Goal: Task Accomplishment & Management: Use online tool/utility

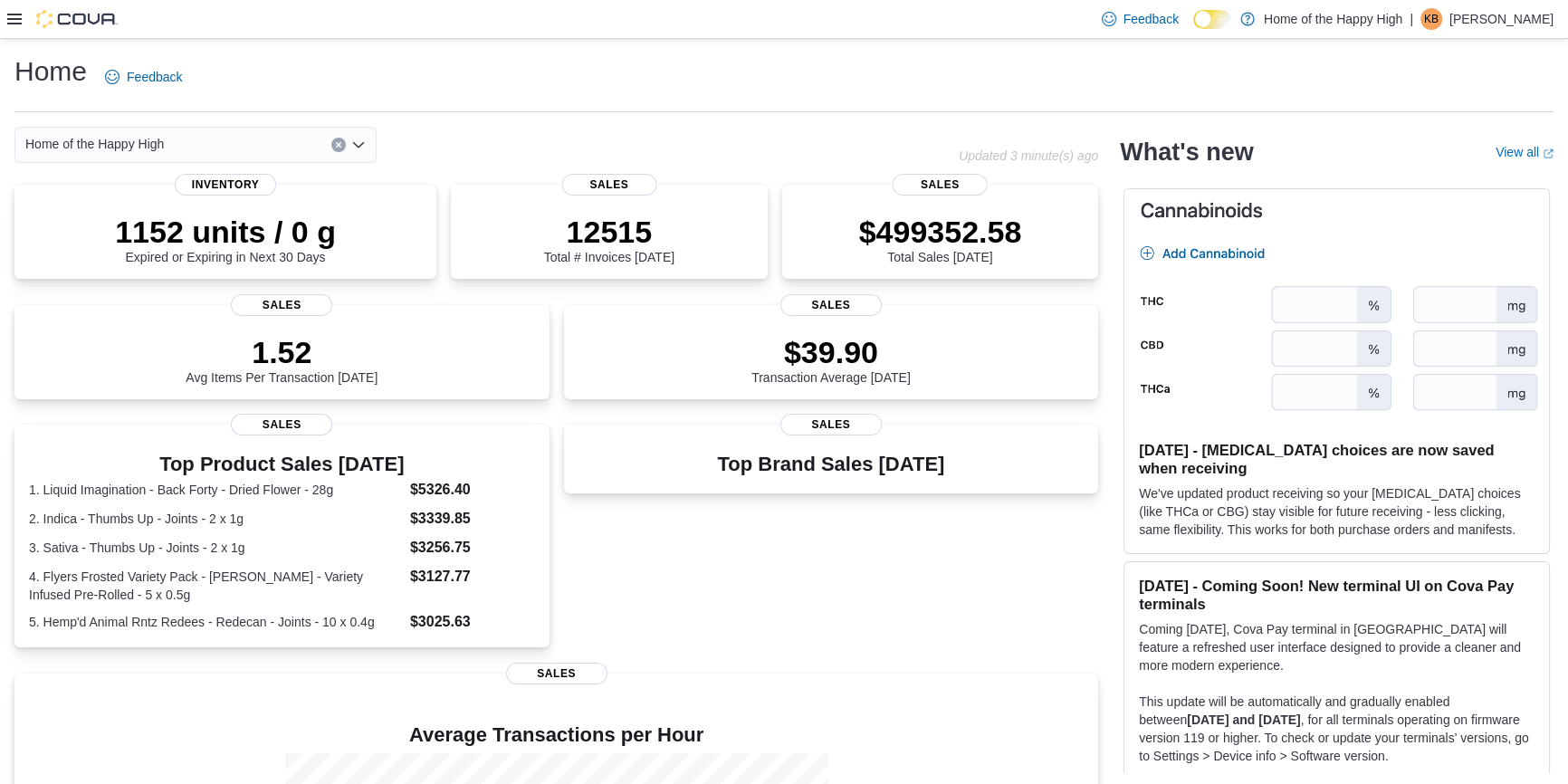
click at [8, 22] on icon at bounding box center [14, 19] width 15 height 15
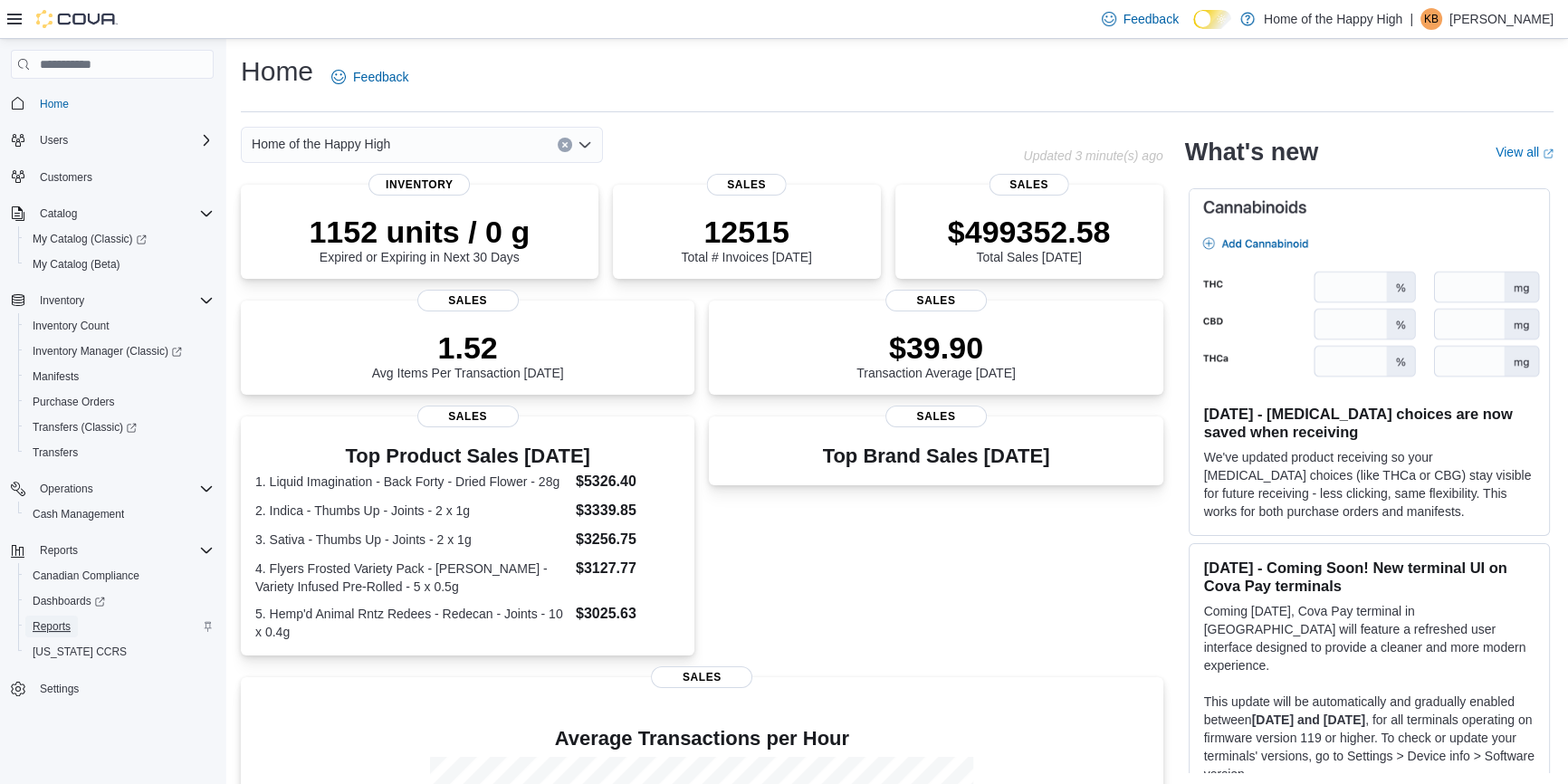
click at [52, 615] on span "Reports" at bounding box center [51, 626] width 38 height 22
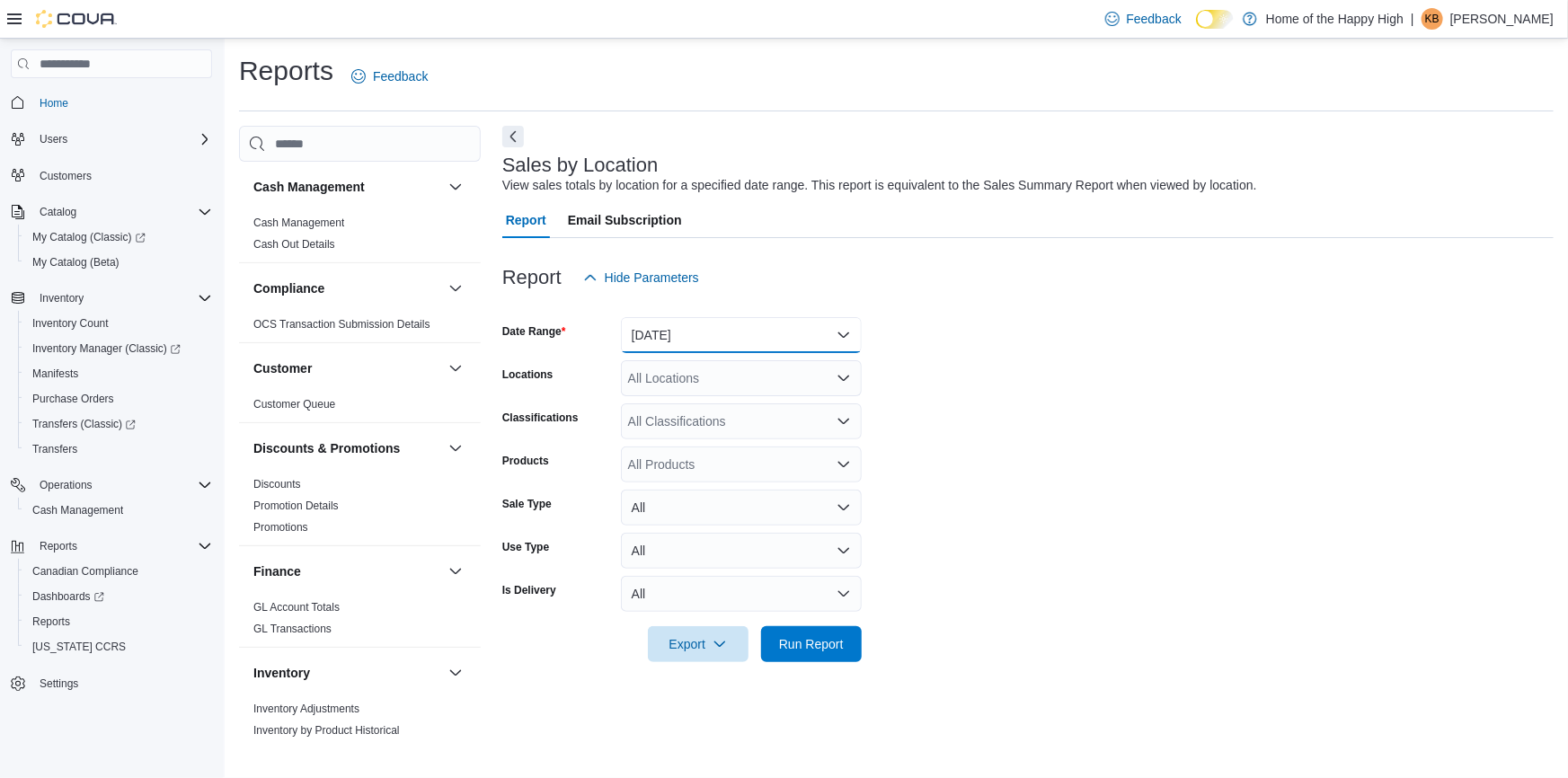
click at [679, 333] on button "[DATE]" at bounding box center [741, 335] width 241 height 36
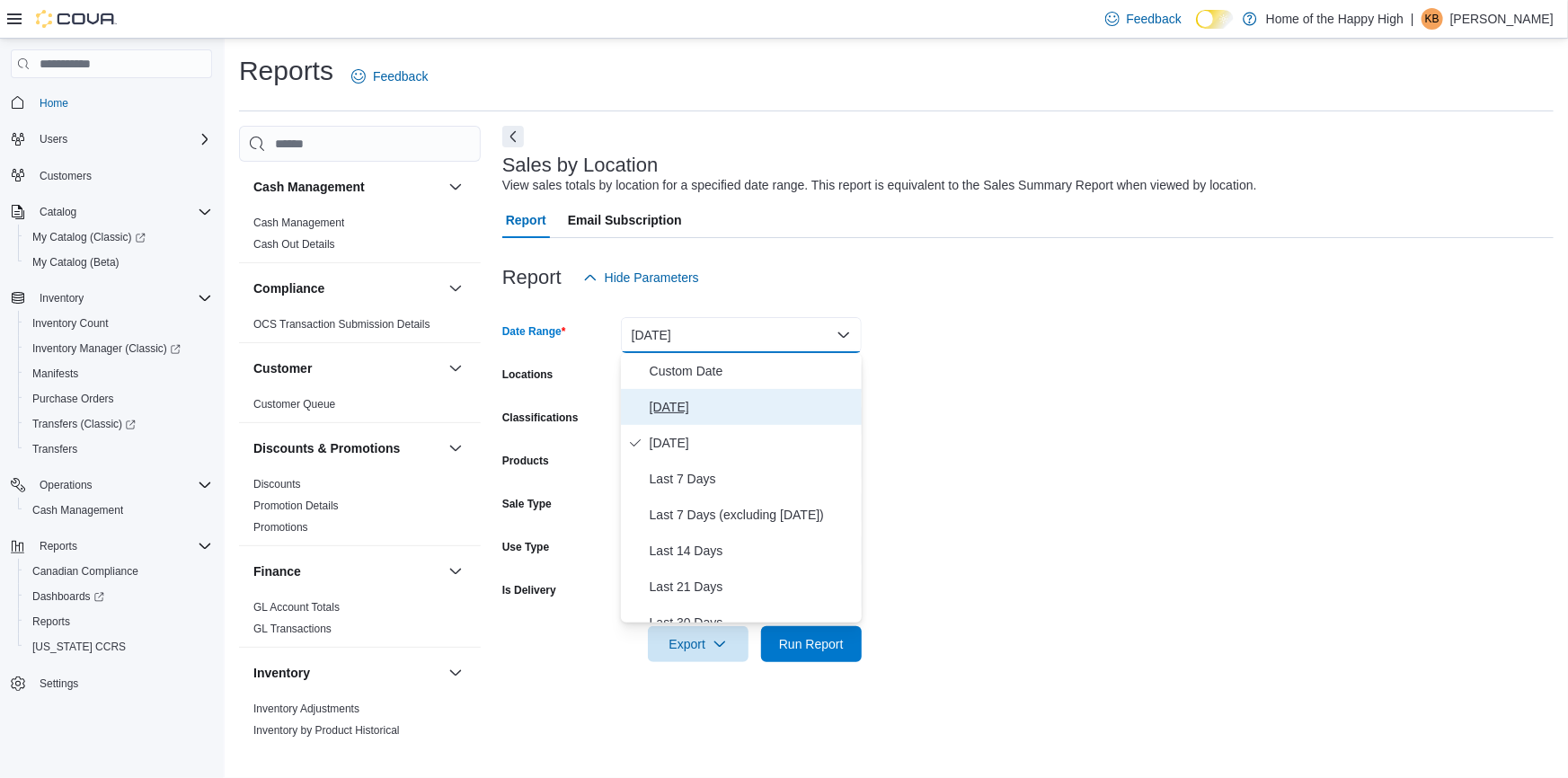
click at [679, 404] on span "[DATE]" at bounding box center [752, 407] width 205 height 21
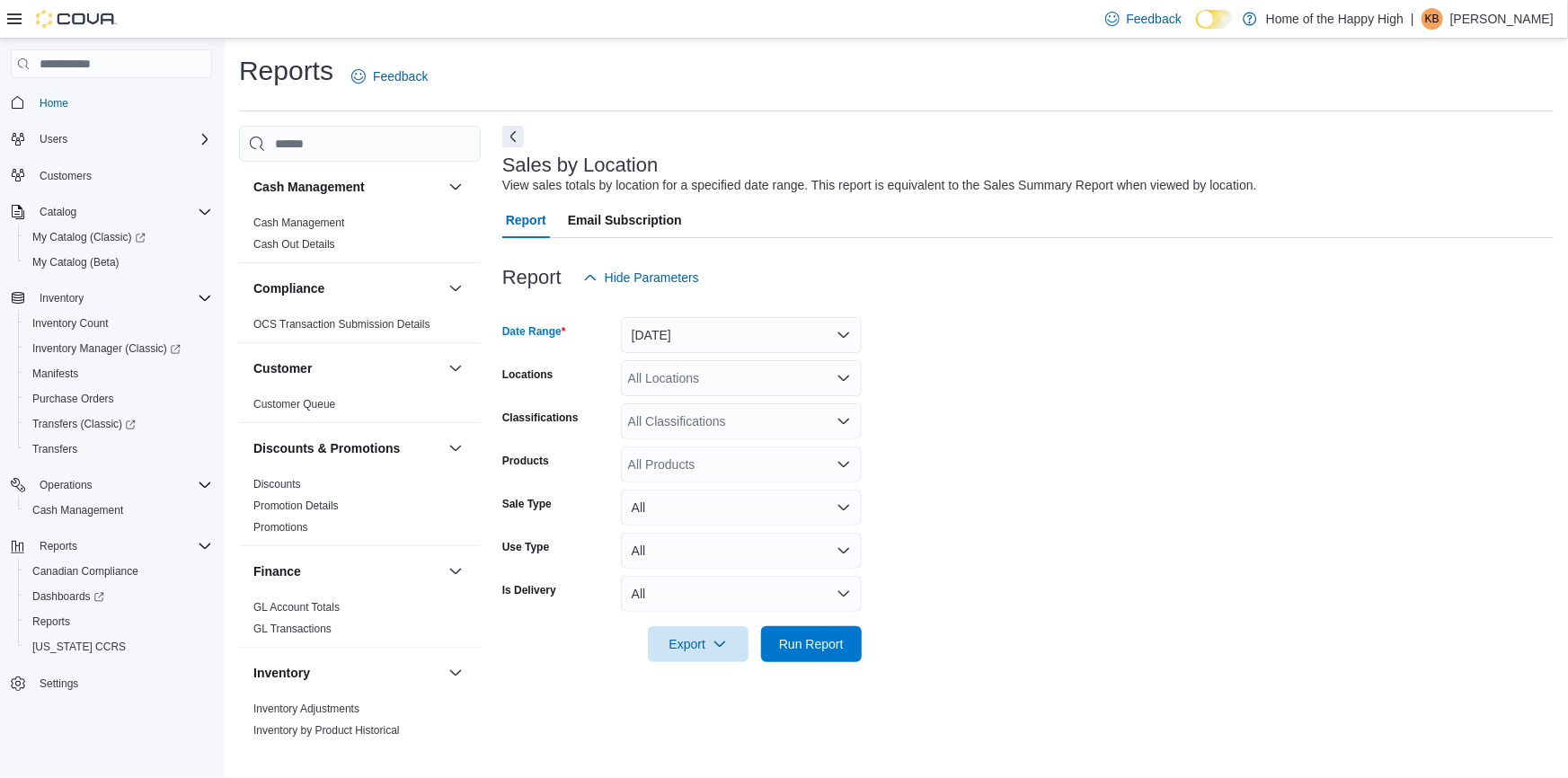
click at [682, 378] on div "All Locations" at bounding box center [741, 377] width 241 height 36
type input "**********"
click at [769, 405] on span "Saskatoon - Stonebridge - Fire & Flower" at bounding box center [807, 408] width 225 height 18
click at [769, 385] on form "Date Range [DATE] Locations [GEOGRAPHIC_DATA] - [GEOGRAPHIC_DATA] - Fire & Flow…" at bounding box center [1027, 478] width 1051 height 367
click at [769, 636] on span "Run Report" at bounding box center [811, 643] width 65 height 18
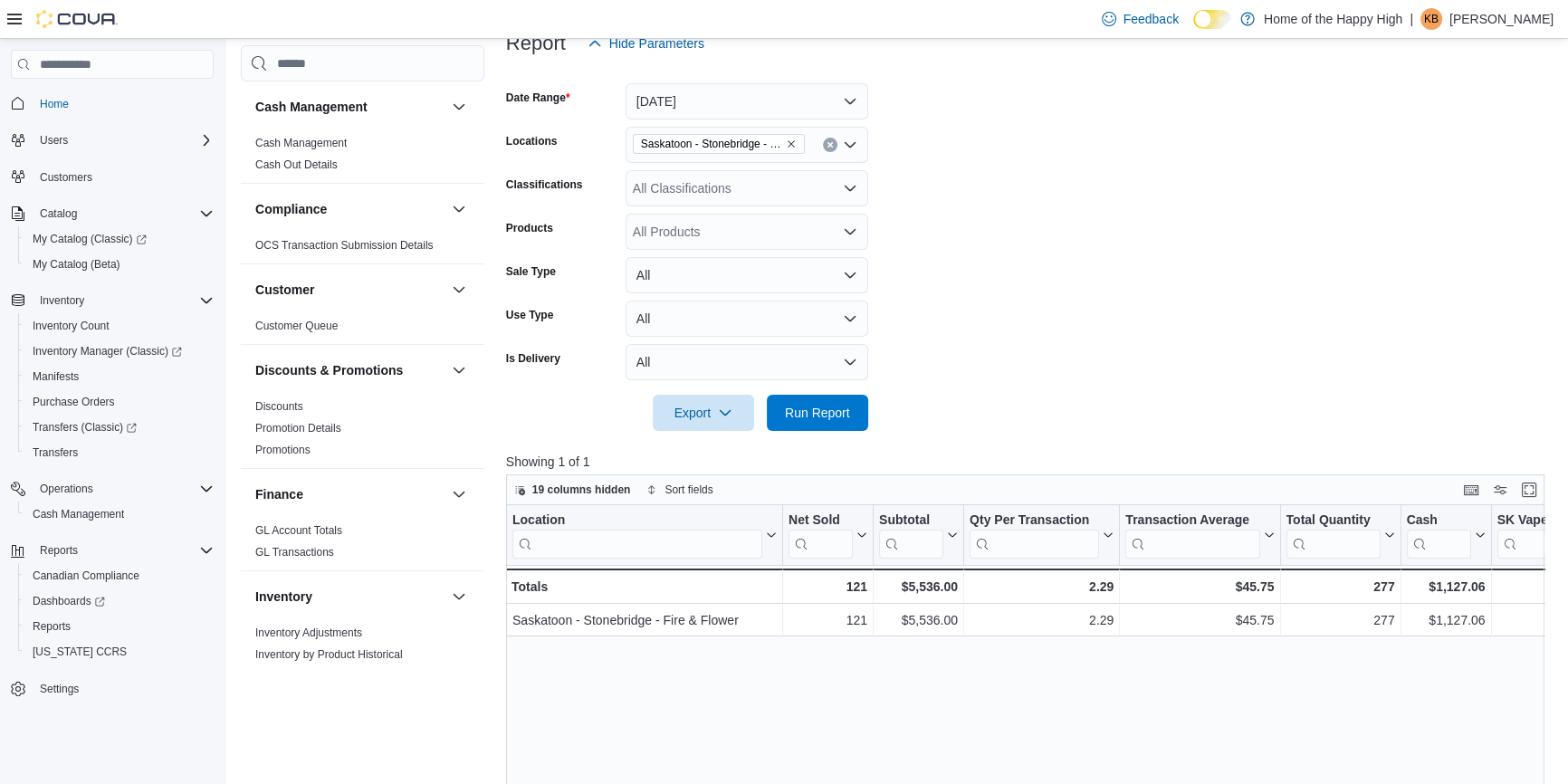
scroll to position [246, 0]
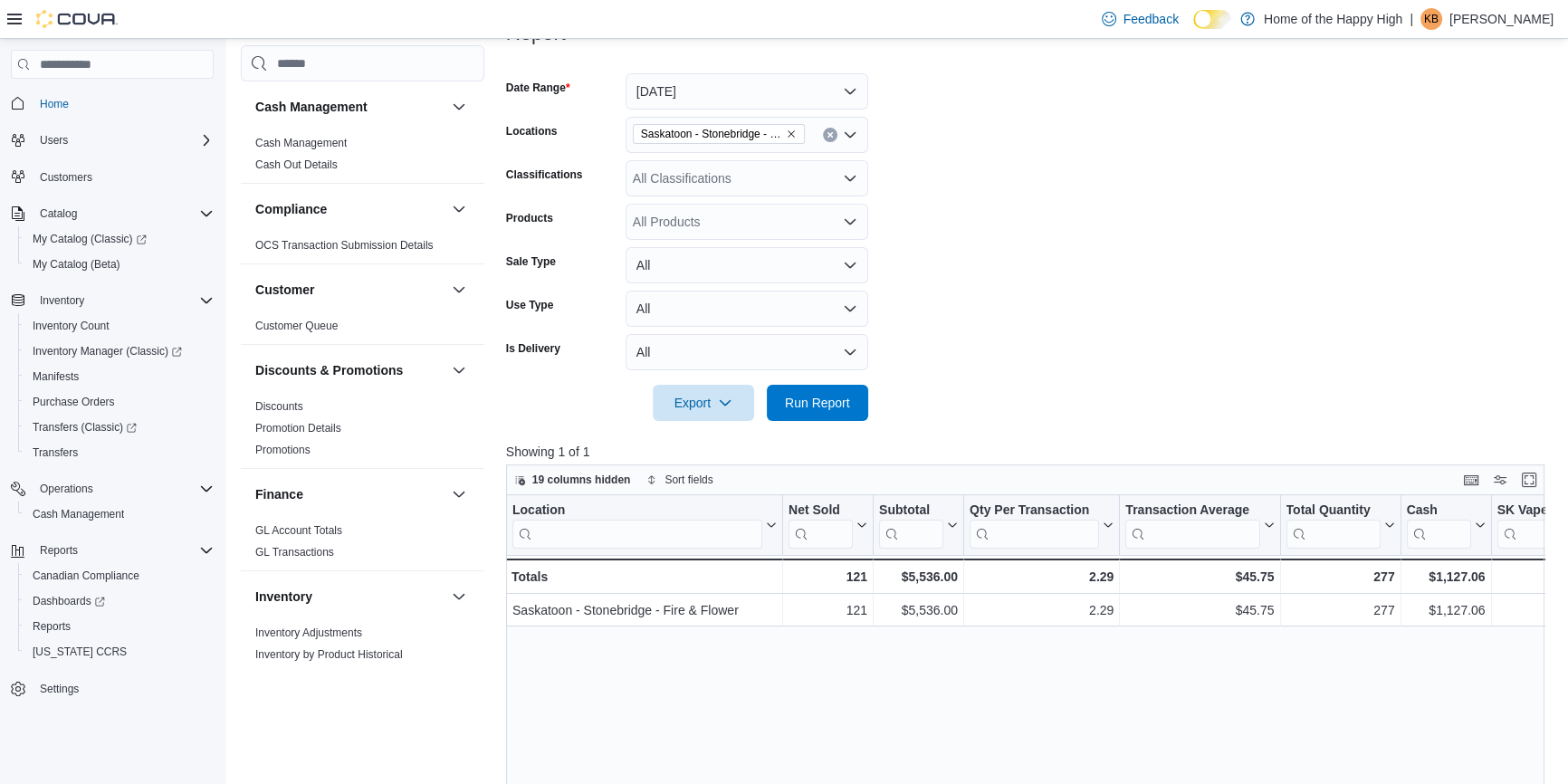
click at [707, 169] on div "All Classifications" at bounding box center [747, 178] width 243 height 36
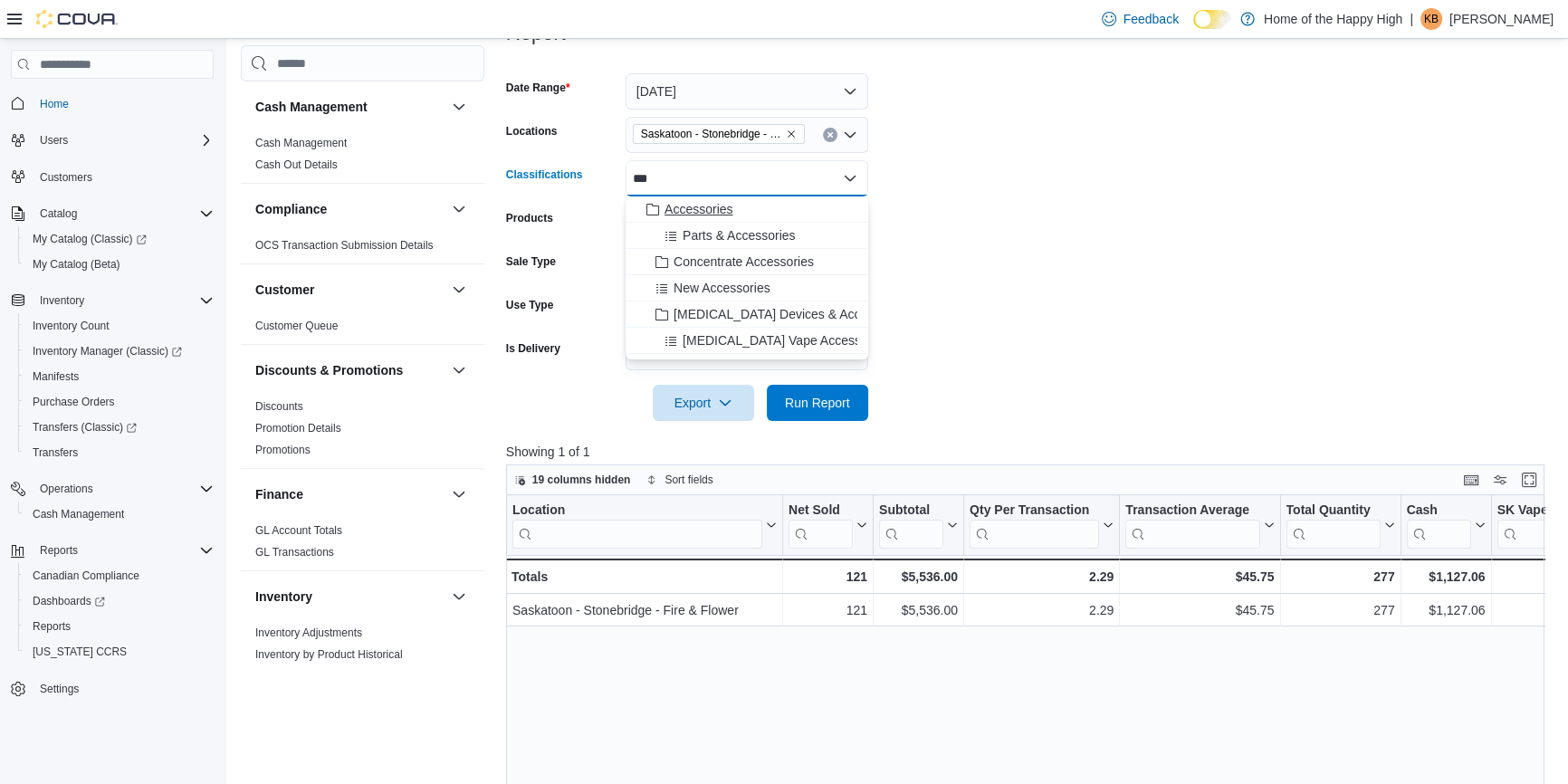
type input "***"
click at [775, 209] on div "Accessories" at bounding box center [746, 209] width 220 height 18
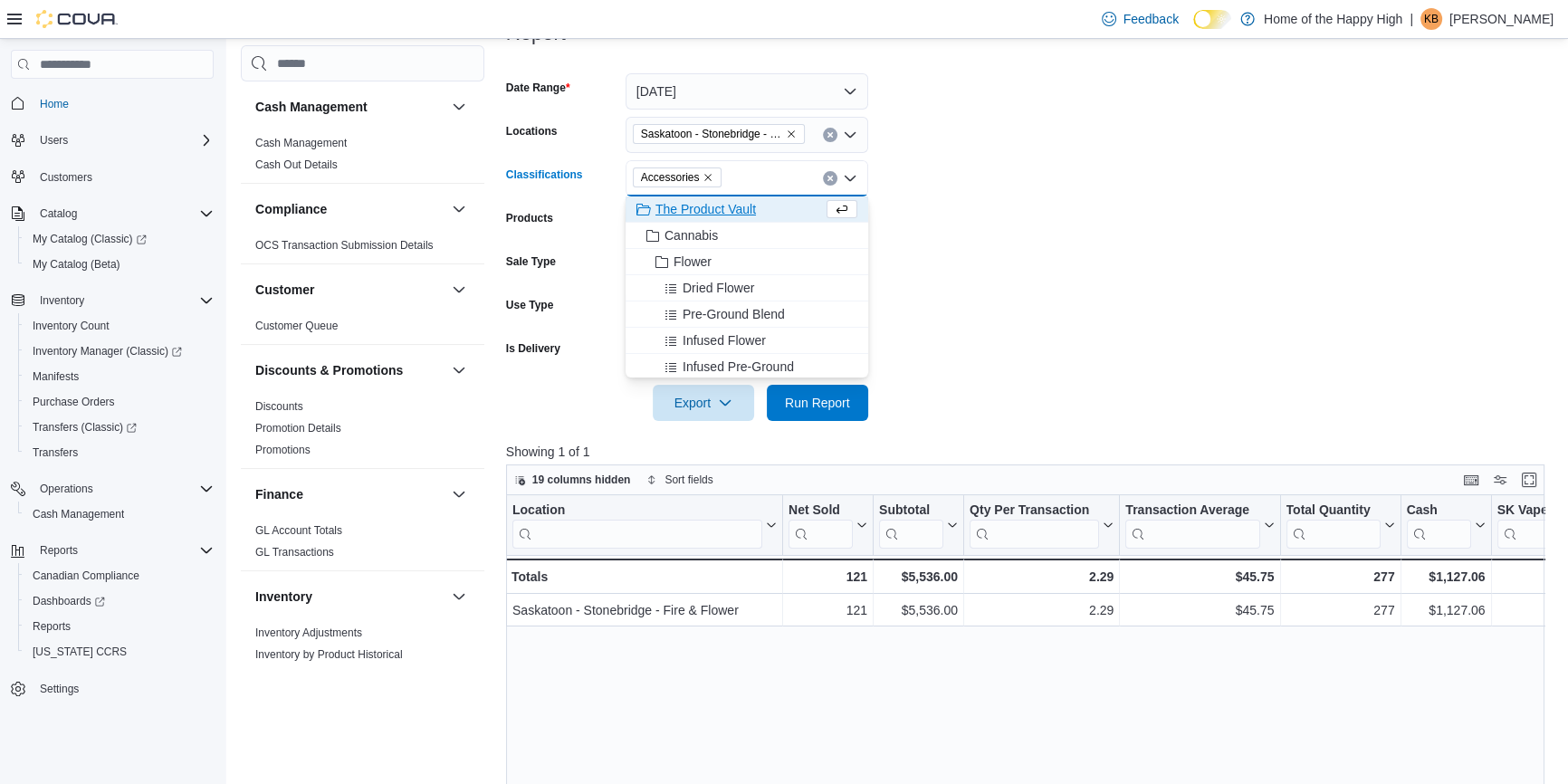
click at [775, 210] on form "Date Range [DATE] Locations [GEOGRAPHIC_DATA] - [GEOGRAPHIC_DATA] - Fire & Flow…" at bounding box center [1030, 236] width 1050 height 369
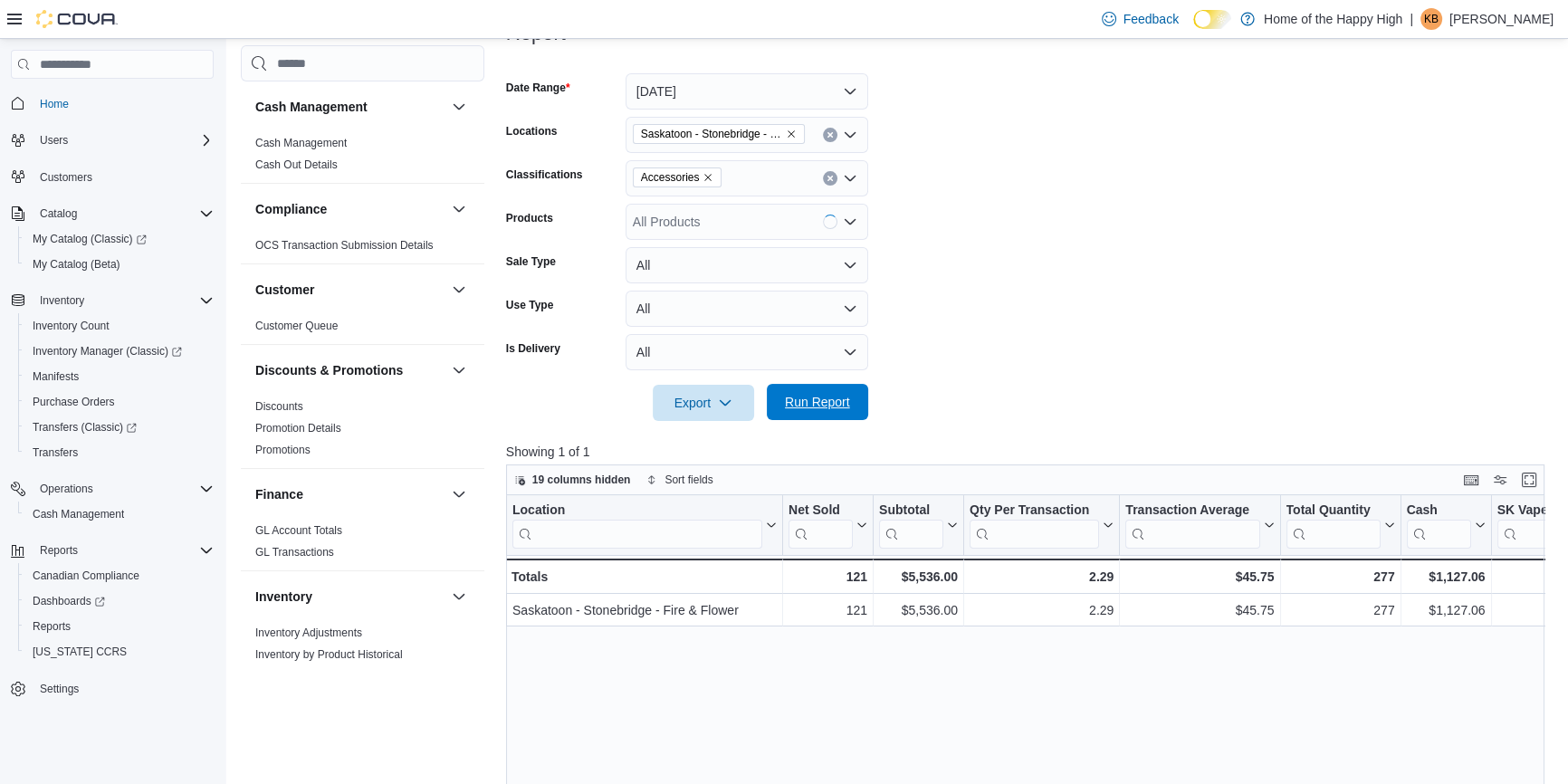
click at [775, 399] on span "Run Report" at bounding box center [817, 402] width 66 height 18
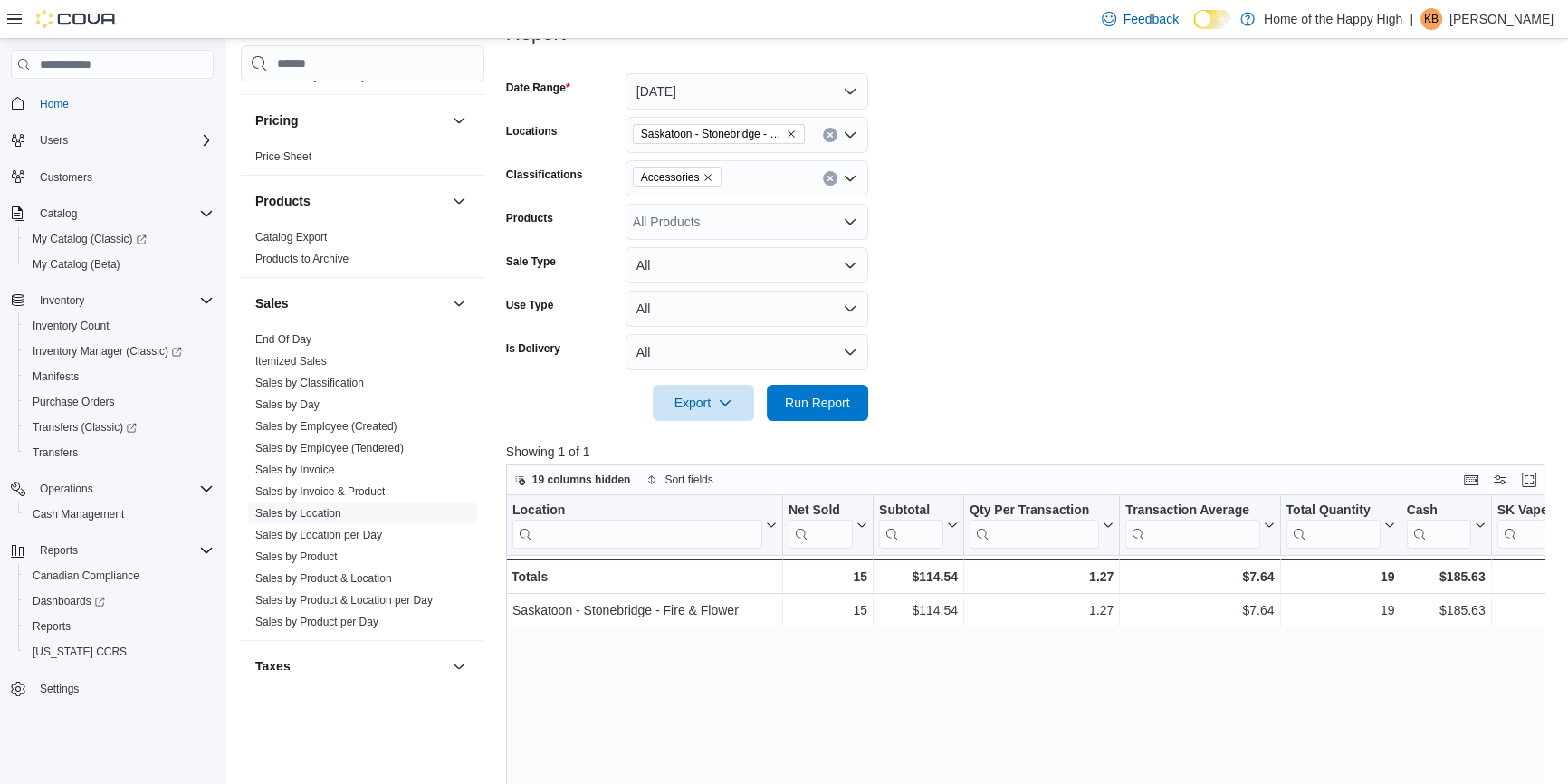
scroll to position [987, 0]
click at [303, 331] on link "End Of Day" at bounding box center [282, 331] width 56 height 13
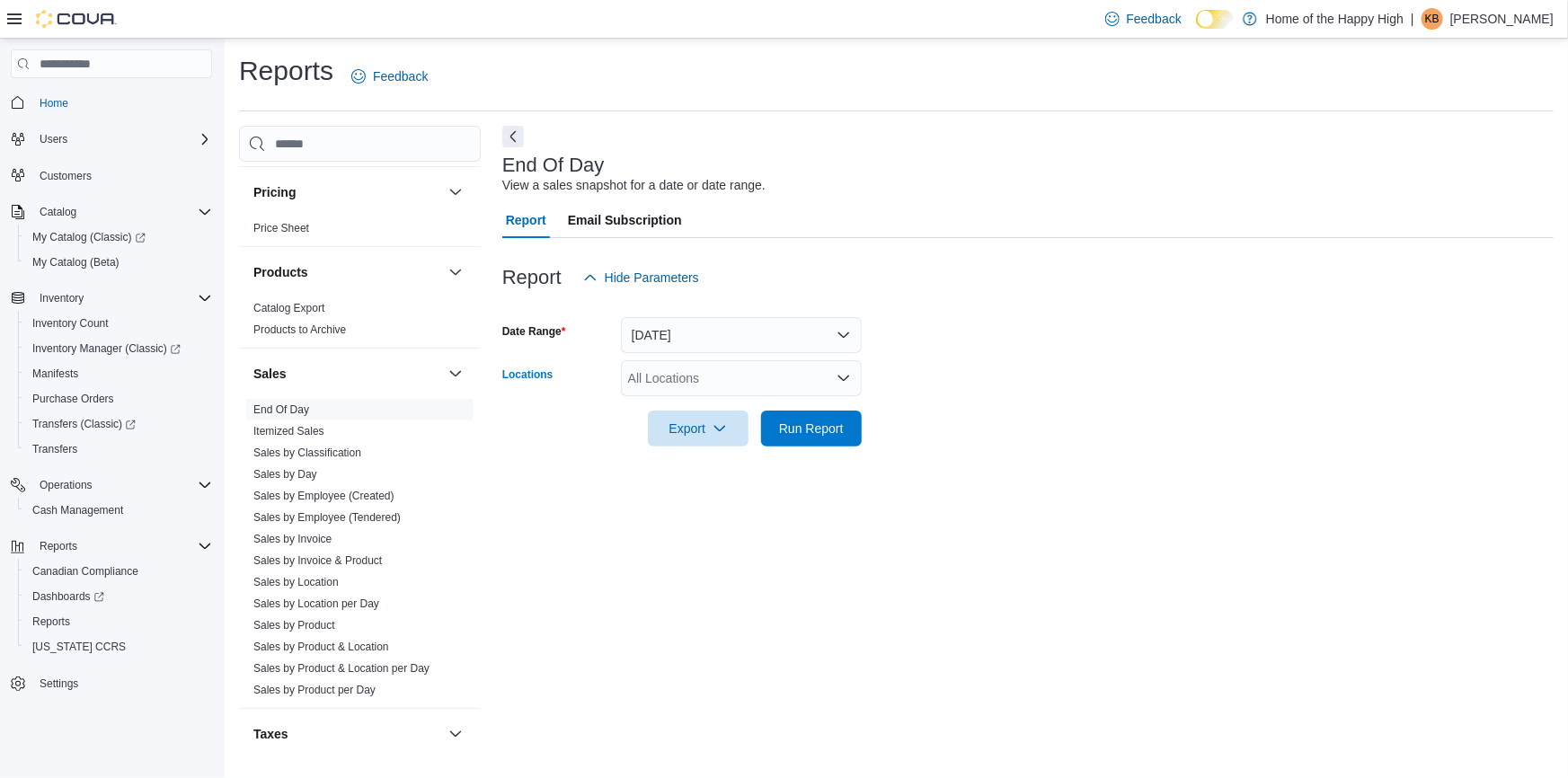
click at [668, 367] on div "All Locations" at bounding box center [741, 377] width 241 height 36
type input "**********"
drag, startPoint x: 832, startPoint y: 407, endPoint x: 836, endPoint y: 395, distance: 12.6
click at [769, 403] on span "Saskatoon - Stonebridge - Fire & Flower" at bounding box center [807, 408] width 225 height 18
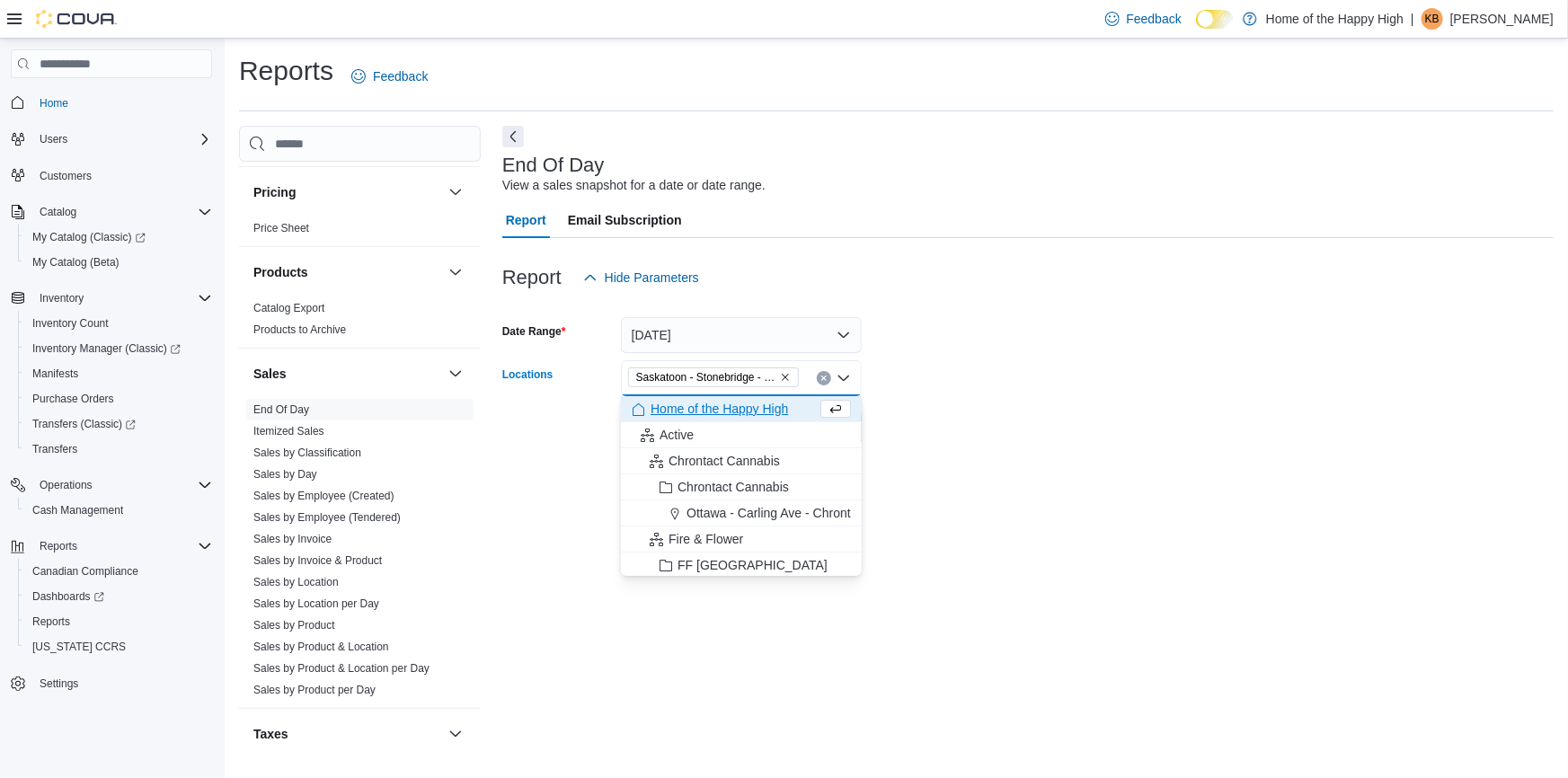
click at [769, 351] on form "Date Range [DATE] Locations [GEOGRAPHIC_DATA] - [GEOGRAPHIC_DATA] - Fire & Flow…" at bounding box center [1027, 371] width 1051 height 151
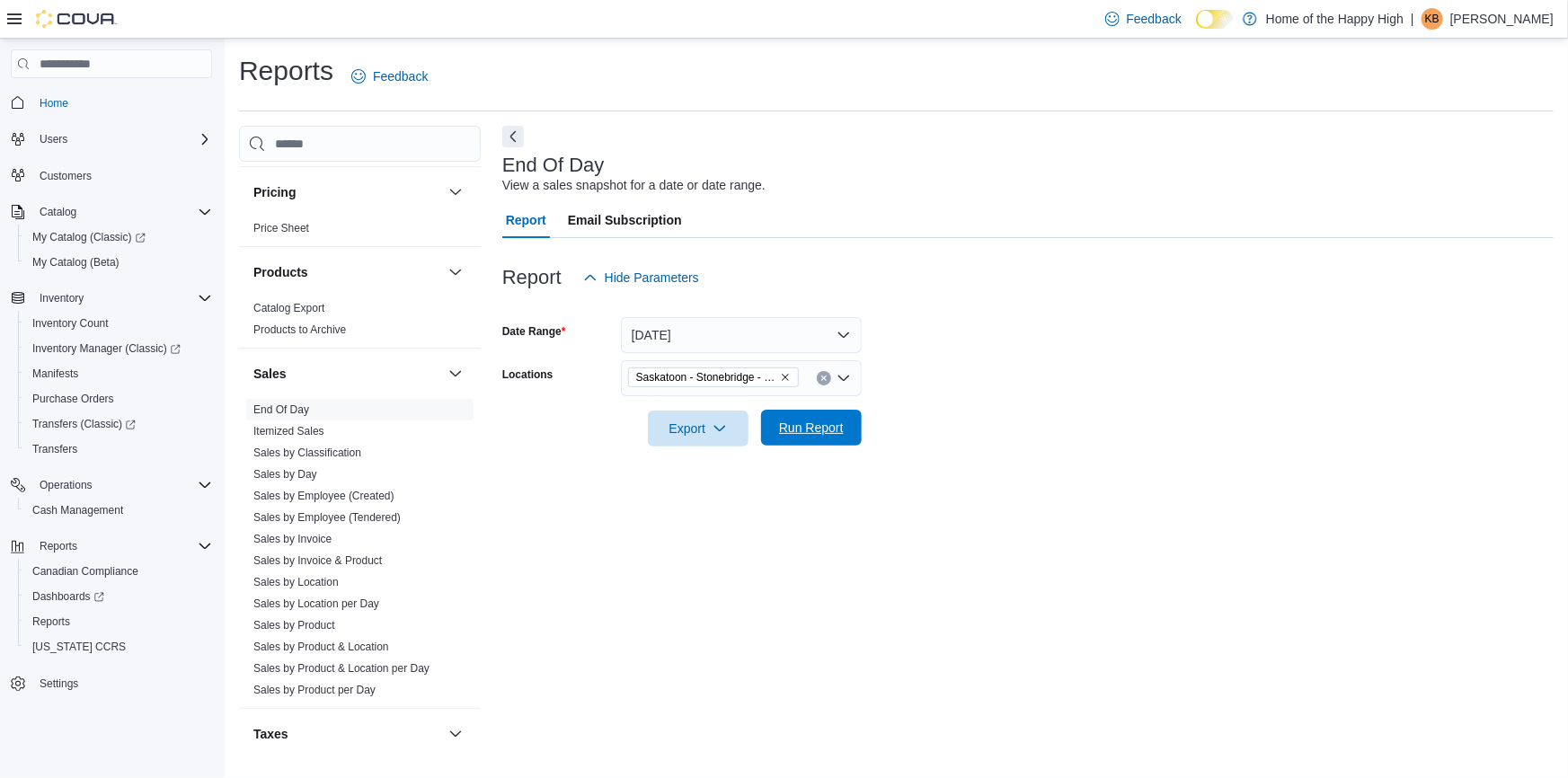
click at [769, 426] on span "Run Report" at bounding box center [810, 427] width 79 height 36
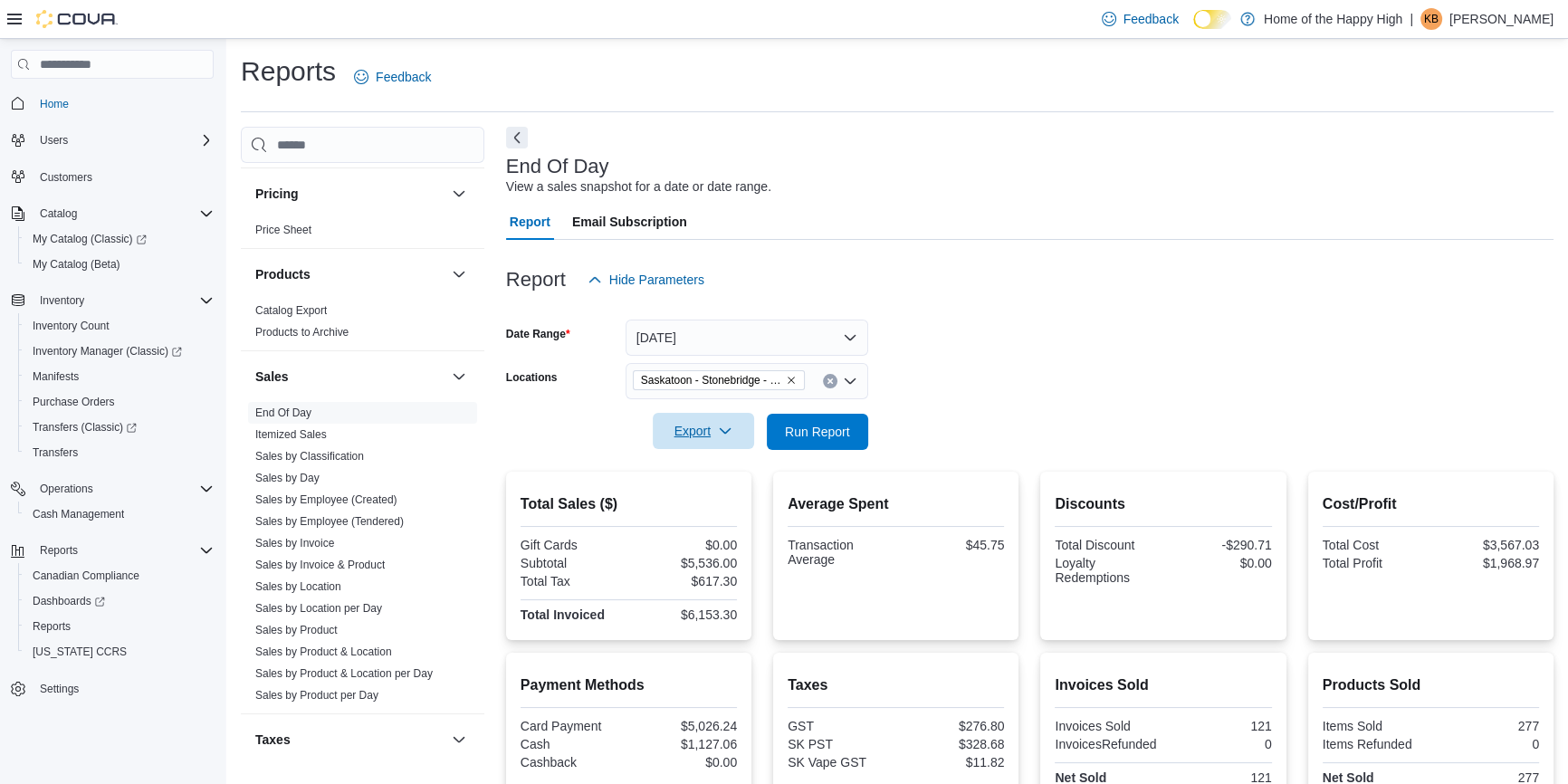
click at [702, 434] on span "Export" at bounding box center [703, 430] width 79 height 36
click at [695, 507] on span "Export to Pdf" at bounding box center [706, 504] width 81 height 15
